Goal: Task Accomplishment & Management: Manage account settings

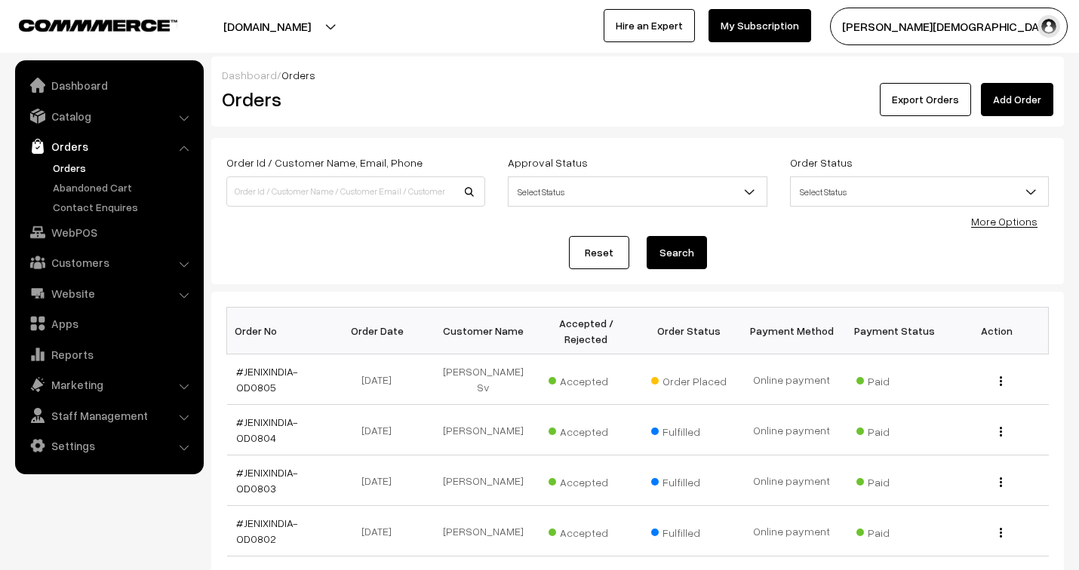
click at [272, 371] on link "#JENIXINDIA-OD0805" at bounding box center [267, 379] width 62 height 29
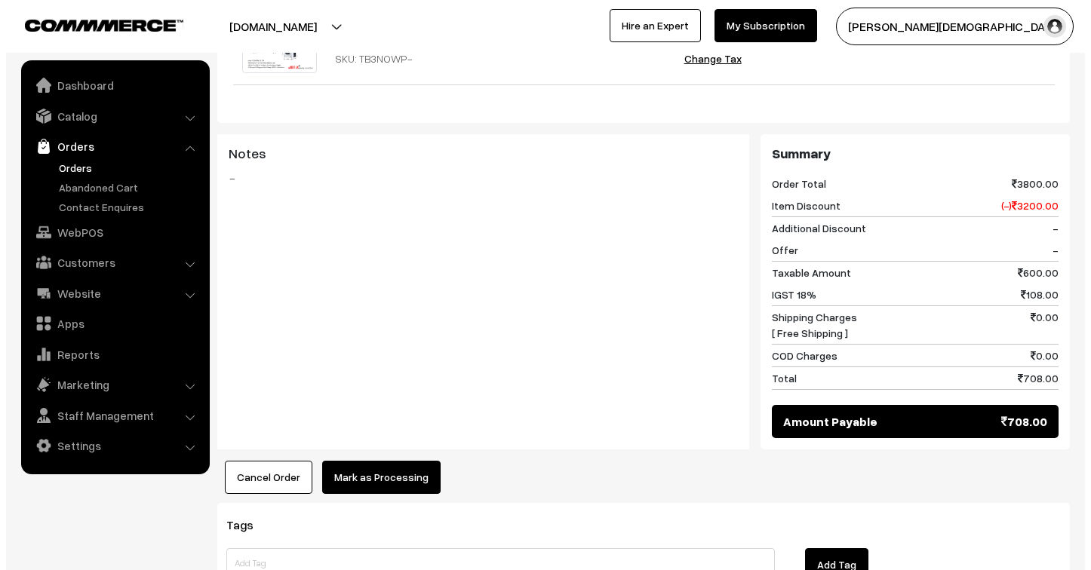
scroll to position [586, 0]
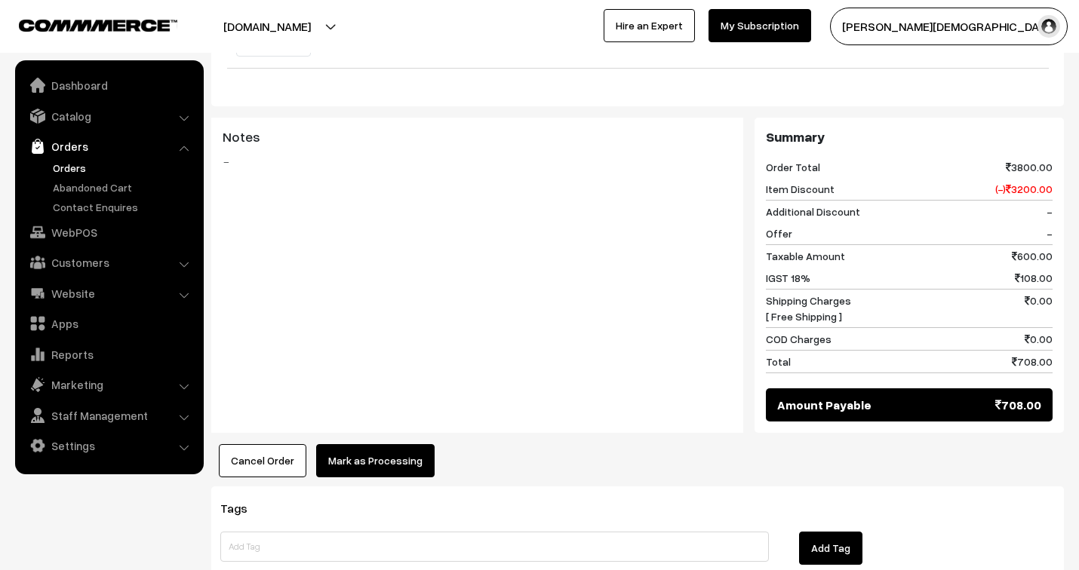
click at [406, 444] on button "Mark as Processing" at bounding box center [375, 460] width 118 height 33
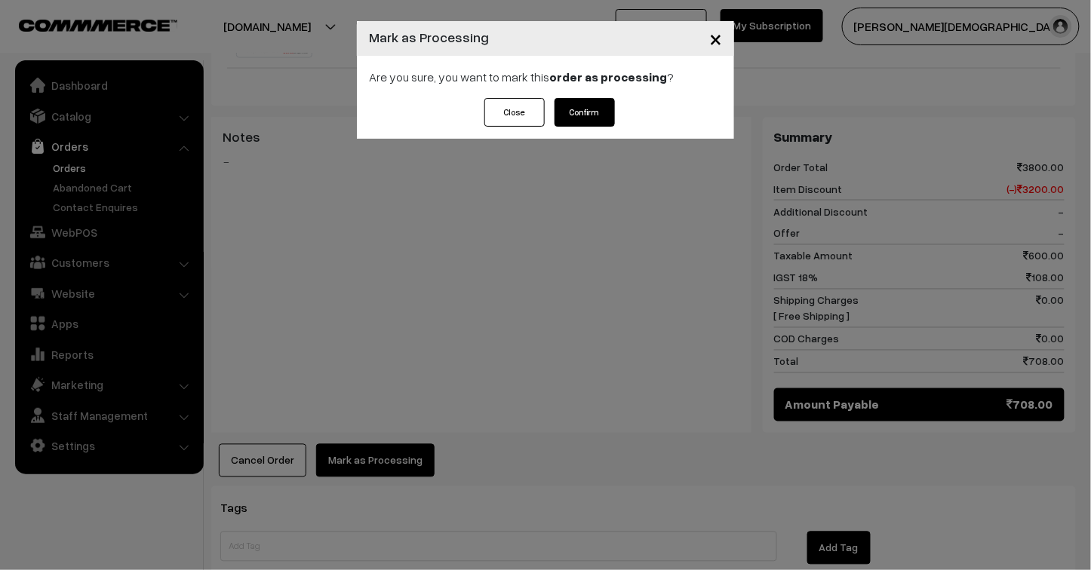
click at [594, 103] on button "Confirm" at bounding box center [584, 112] width 60 height 29
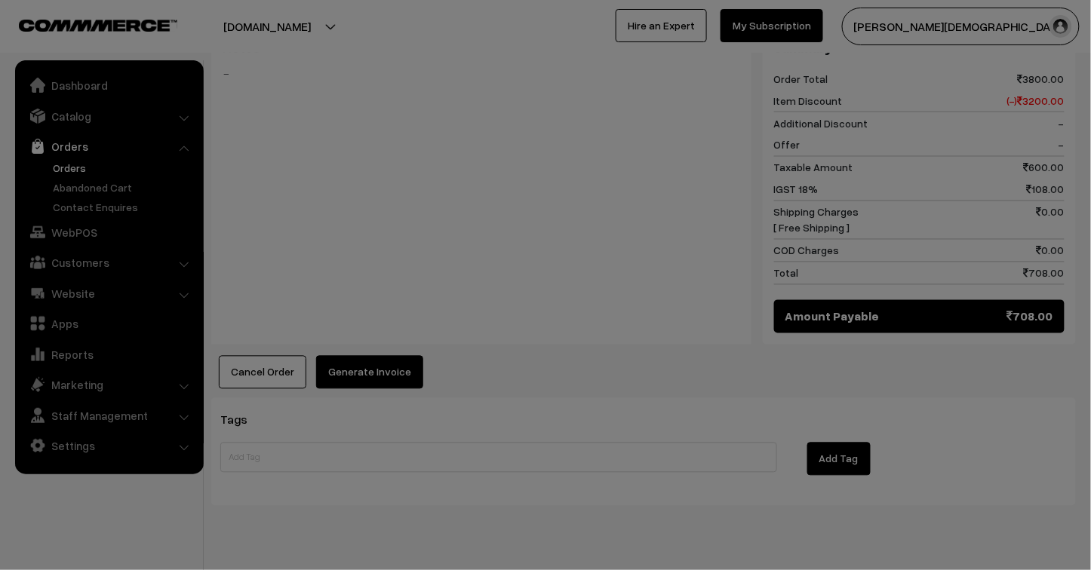
scroll to position [673, 0]
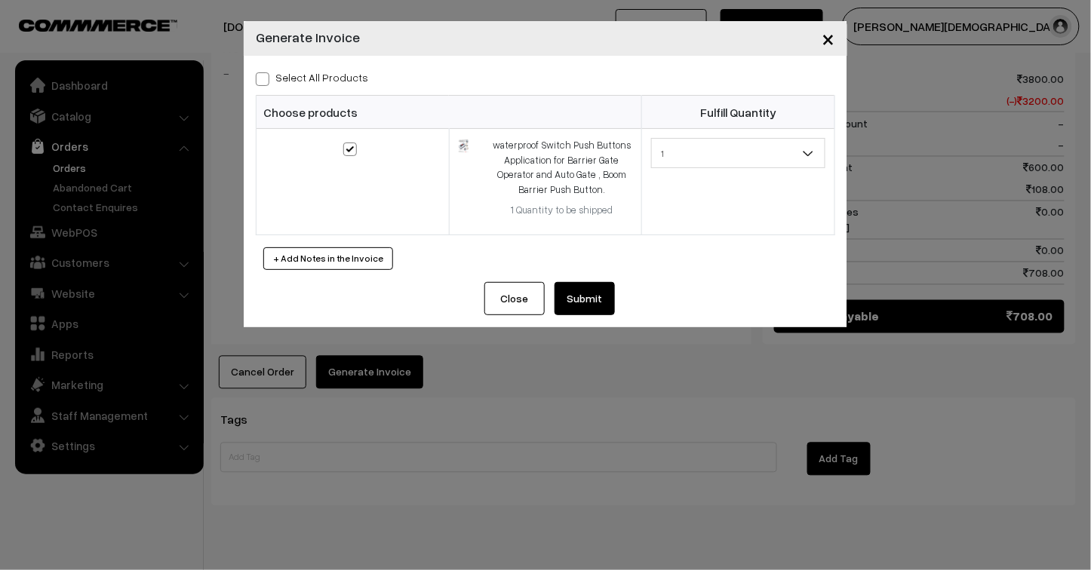
click at [576, 299] on button "Submit" at bounding box center [584, 298] width 60 height 33
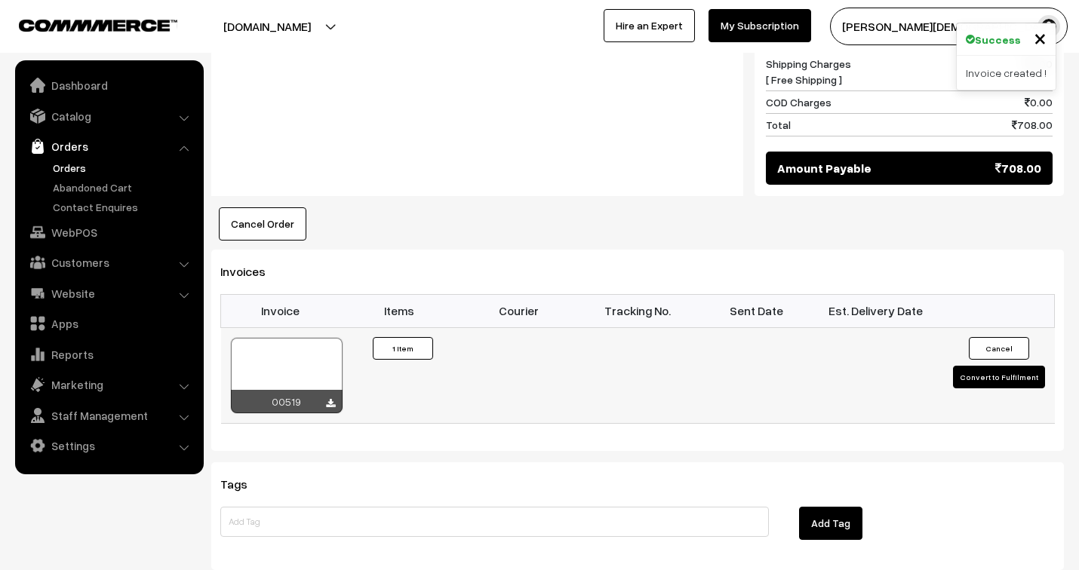
scroll to position [838, 0]
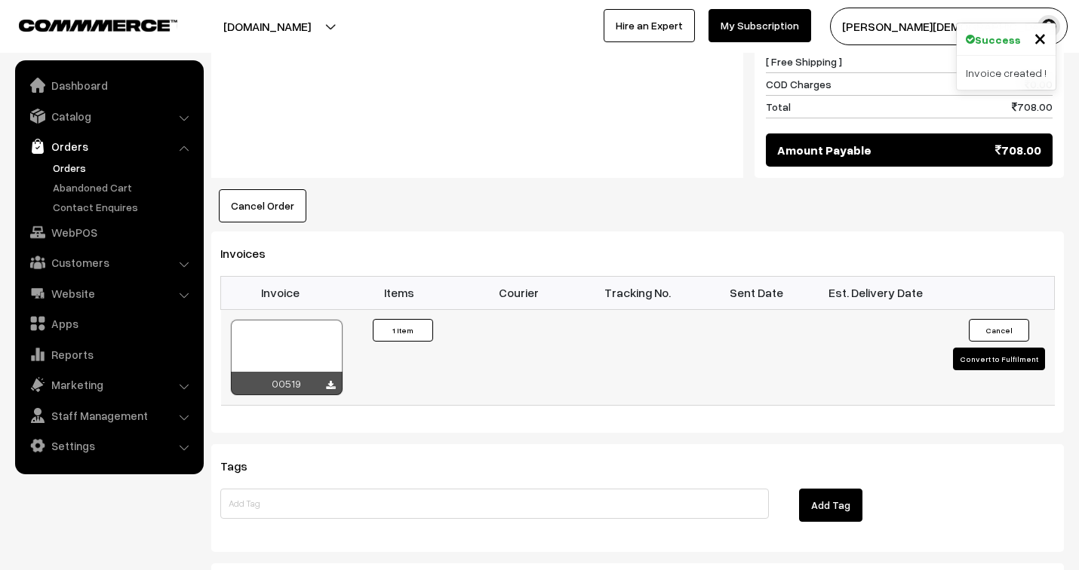
click at [279, 333] on div at bounding box center [287, 357] width 112 height 75
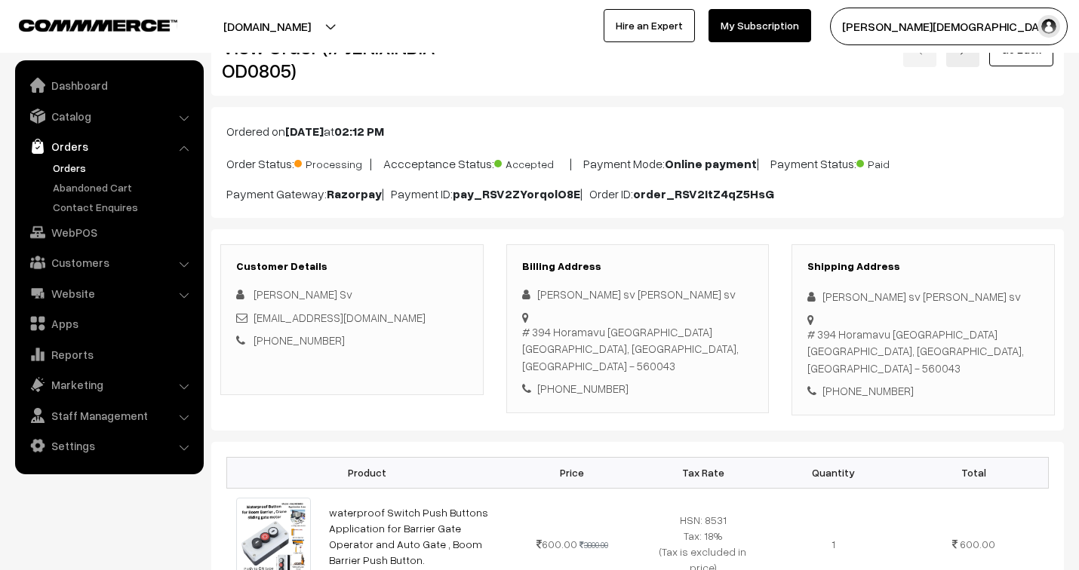
scroll to position [0, 0]
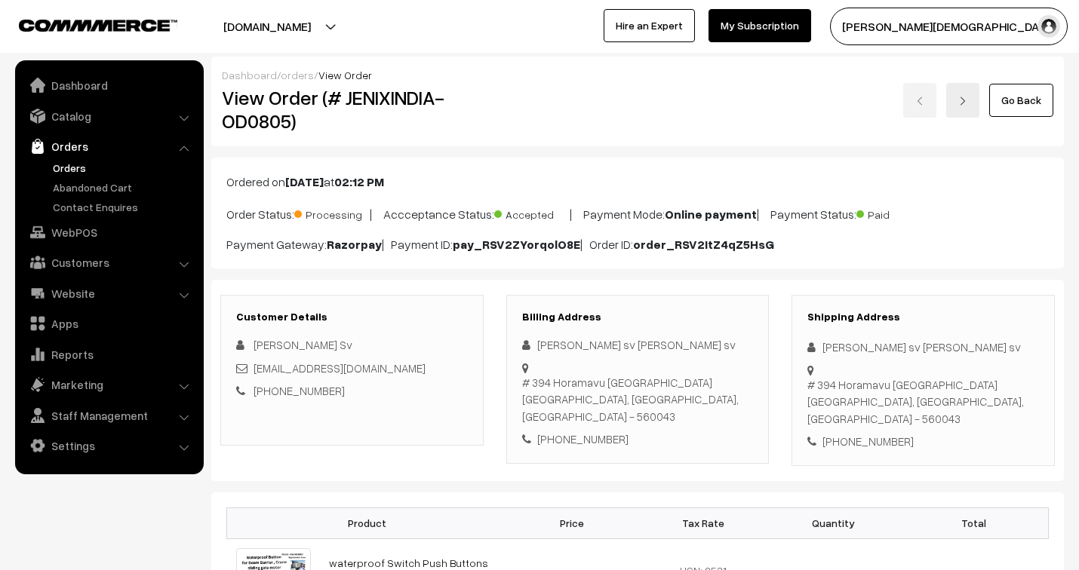
click at [290, 74] on link "orders" at bounding box center [297, 75] width 33 height 13
